Goal: Transaction & Acquisition: Purchase product/service

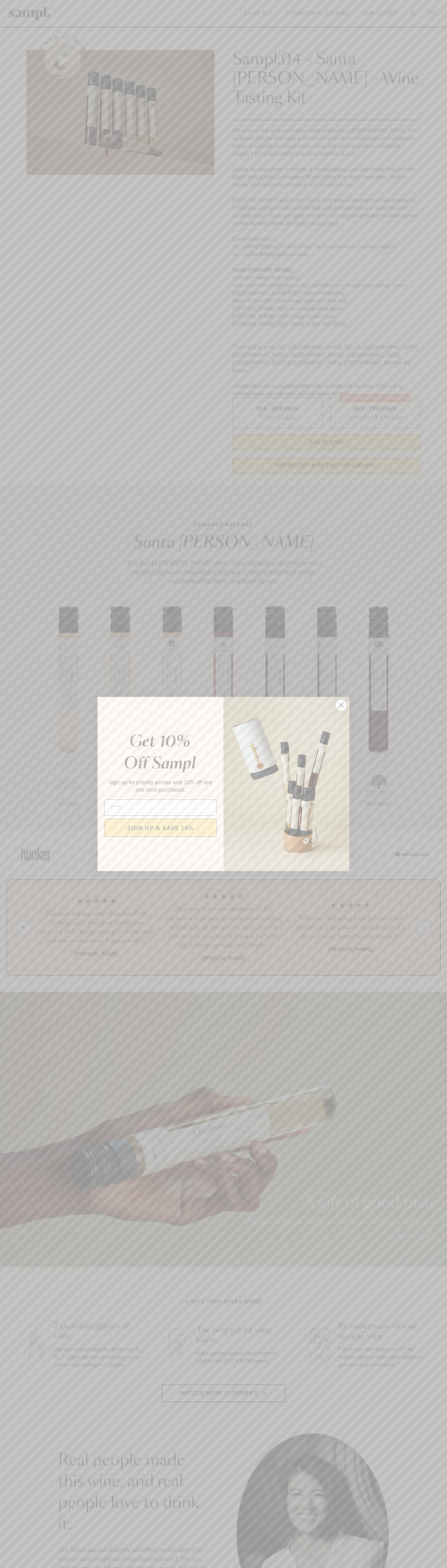
click at [341, 705] on icon "Close dialog" at bounding box center [341, 705] width 4 height 4
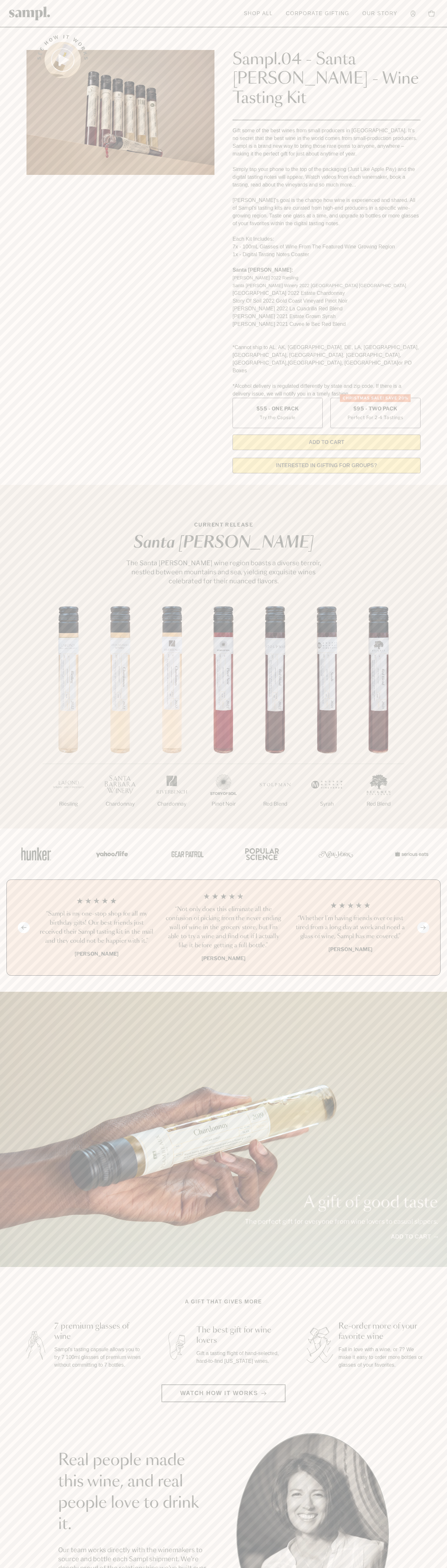
click at [57, 5] on header "Toggle navigation menu Shop All Corporate Gifting Our Story Account Story Shop …" at bounding box center [224, 13] width 447 height 27
click at [435, 911] on div "Previous slide Next slide “Not only does this eliminate all the confusion of pi…" at bounding box center [224, 928] width 434 height 96
click at [362, 1567] on html "Skip to main content Toggle navigation menu Shop All Corporate Gifting Our Stor…" at bounding box center [224, 1304] width 447 height 2608
click at [27, 1060] on div "A gift of good taste The perfect gift for everyone from wine lovers to casual s…" at bounding box center [224, 1129] width 447 height 275
click at [375, 398] on label "Christmas SALE! Save 20% $95 - Two Pack Perfect For 2-4 Tastings" at bounding box center [375, 413] width 90 height 30
